Goal: Information Seeking & Learning: Learn about a topic

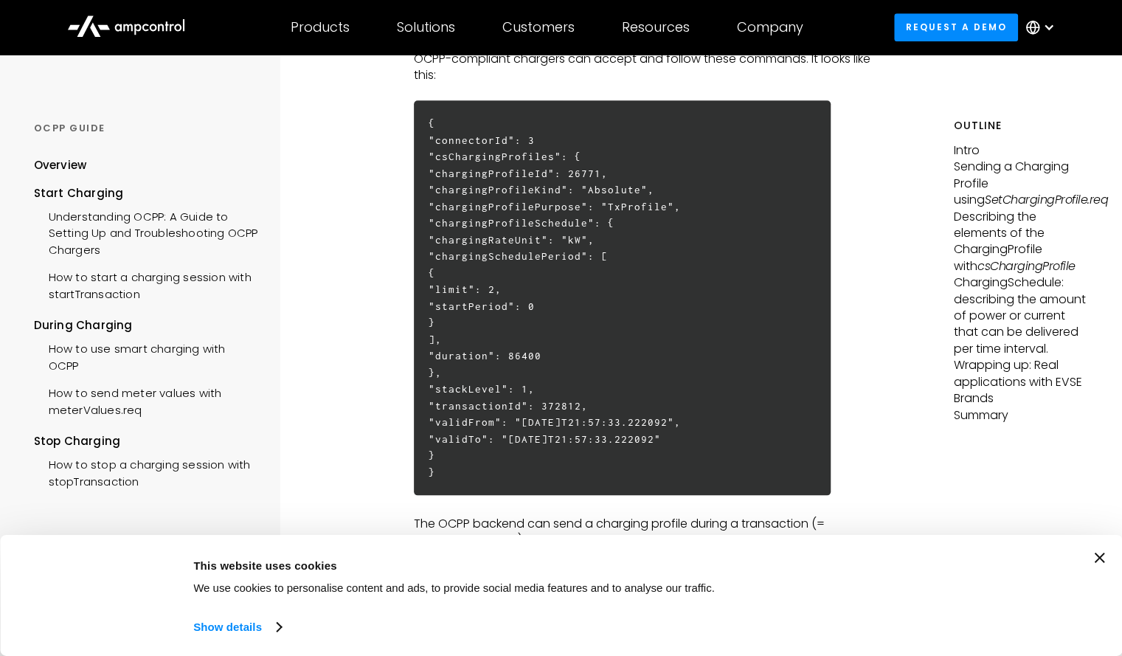
scroll to position [767, 0]
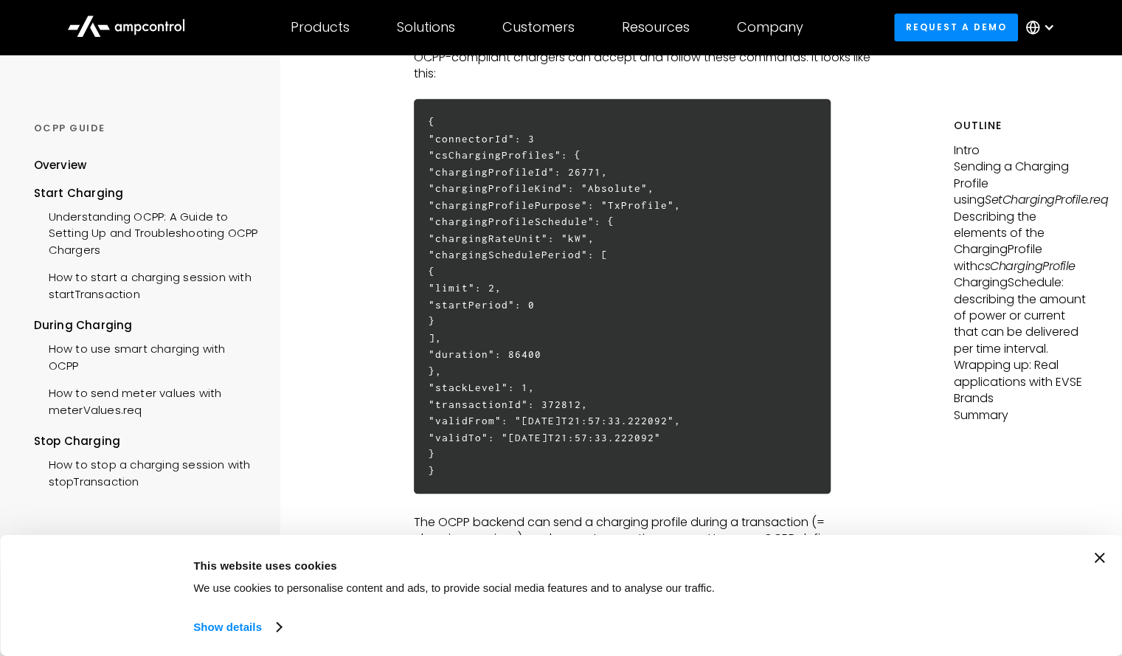
click at [1103, 553] on icon "Close banner" at bounding box center [1099, 558] width 10 height 10
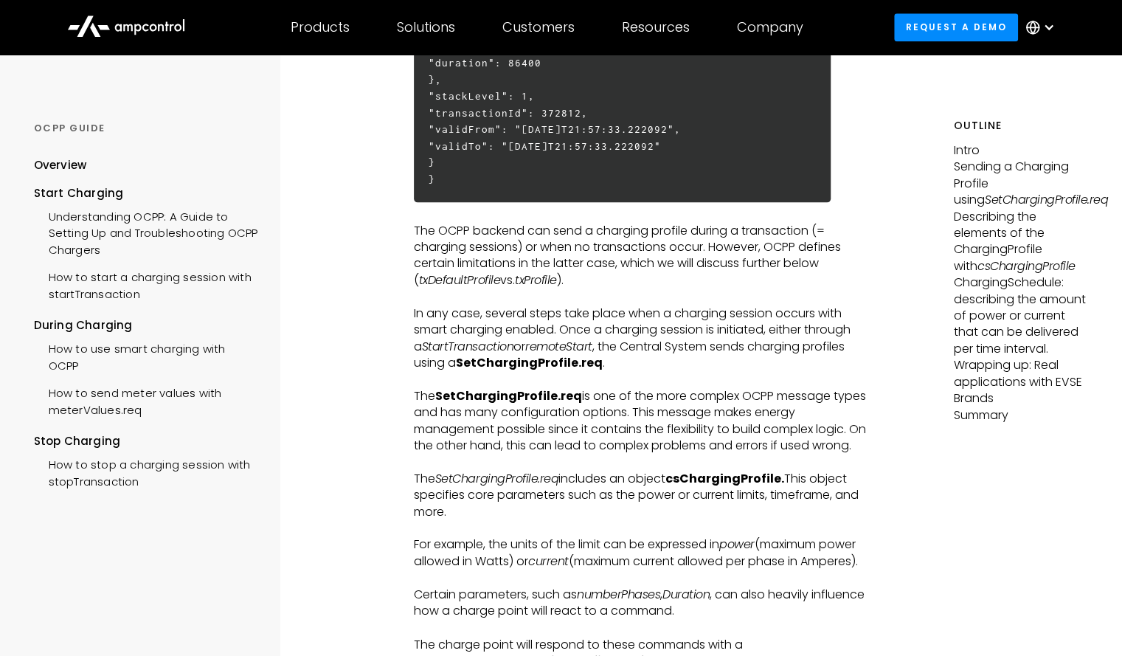
scroll to position [1060, 0]
click at [695, 418] on p "The SetChargingProfile.req is one of the more complex OCPP message types and ha…" at bounding box center [645, 420] width 463 height 66
click at [522, 259] on p "The OCPP backend can send a charging profile during a transaction (= charging s…" at bounding box center [645, 255] width 463 height 66
click at [680, 289] on p "The OCPP backend can send a charging profile during a transaction (= charging s…" at bounding box center [645, 255] width 463 height 66
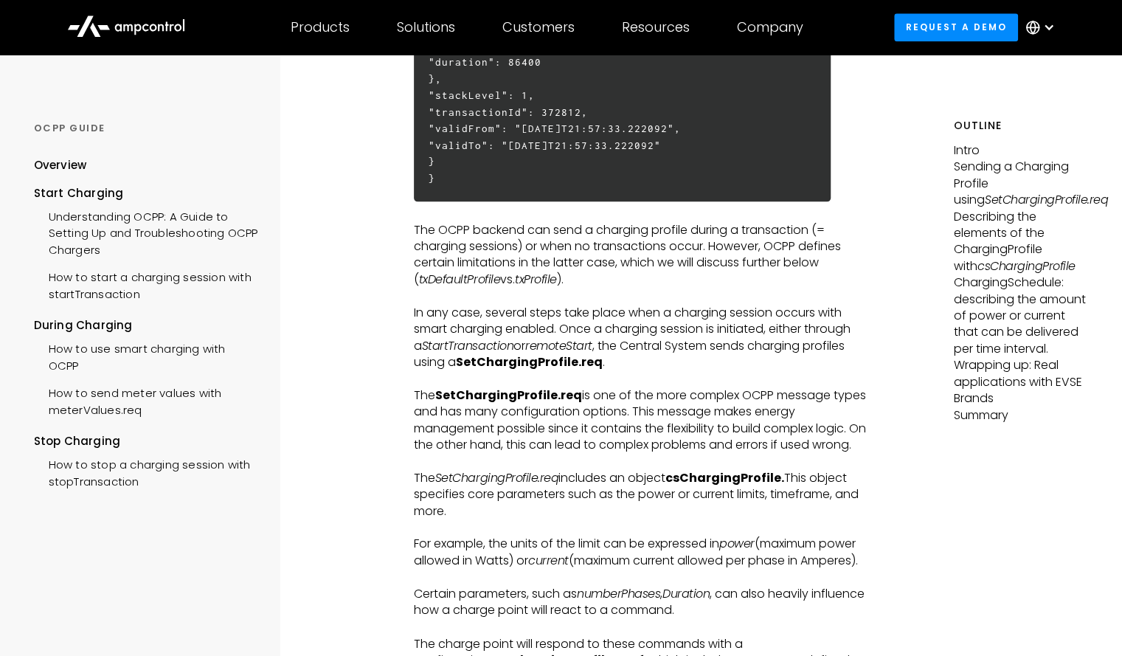
click at [530, 263] on p "The OCPP backend can send a charging profile during a transaction (= charging s…" at bounding box center [645, 255] width 463 height 66
drag, startPoint x: 530, startPoint y: 263, endPoint x: 555, endPoint y: 266, distance: 25.3
click at [555, 266] on p "The OCPP backend can send a charging profile during a transaction (= charging s…" at bounding box center [645, 255] width 463 height 66
click at [691, 283] on p "The OCPP backend can send a charging profile during a transaction (= charging s…" at bounding box center [645, 255] width 463 height 66
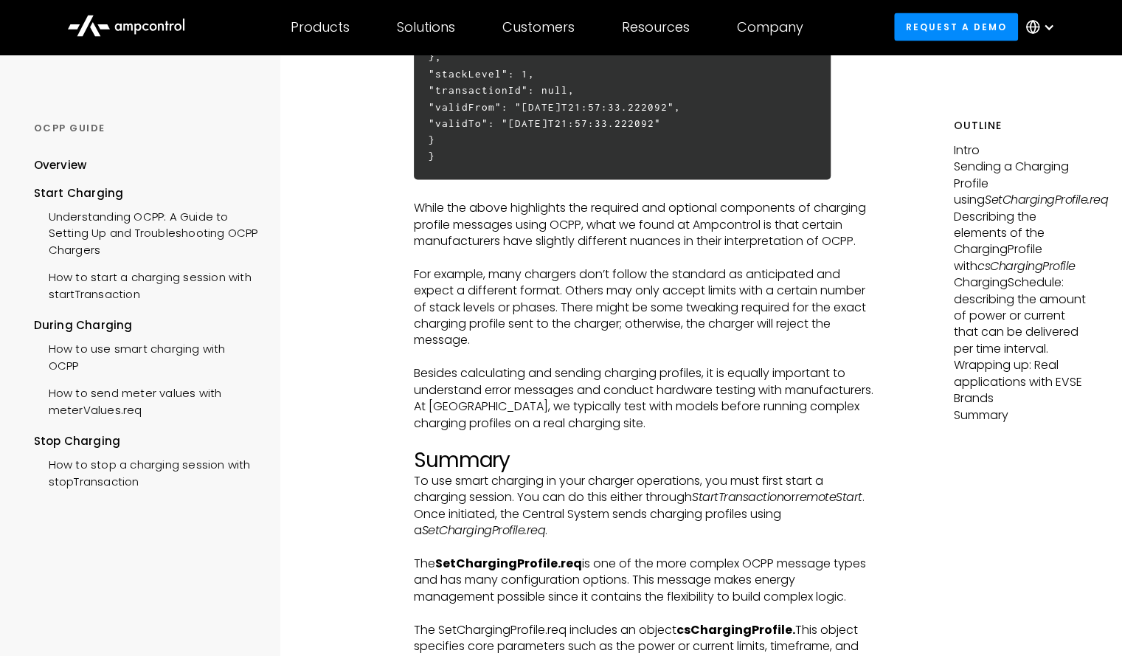
scroll to position [5076, 0]
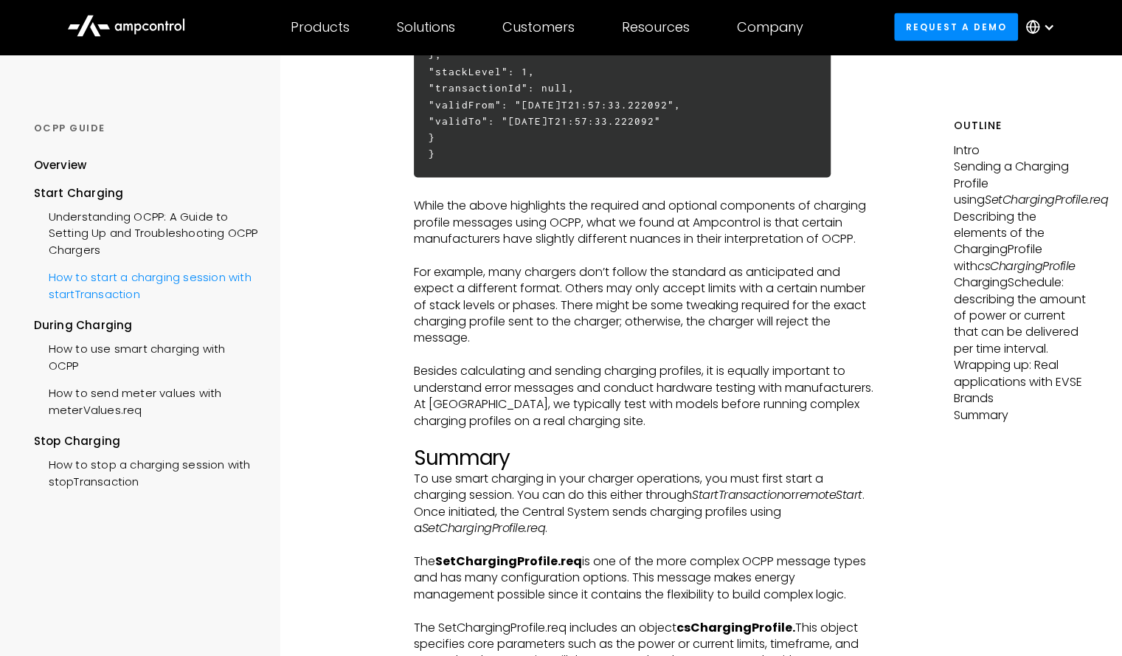
click at [65, 293] on div "How to start a charging session with startTransaction" at bounding box center [146, 284] width 224 height 44
